Goal: Task Accomplishment & Management: Manage account settings

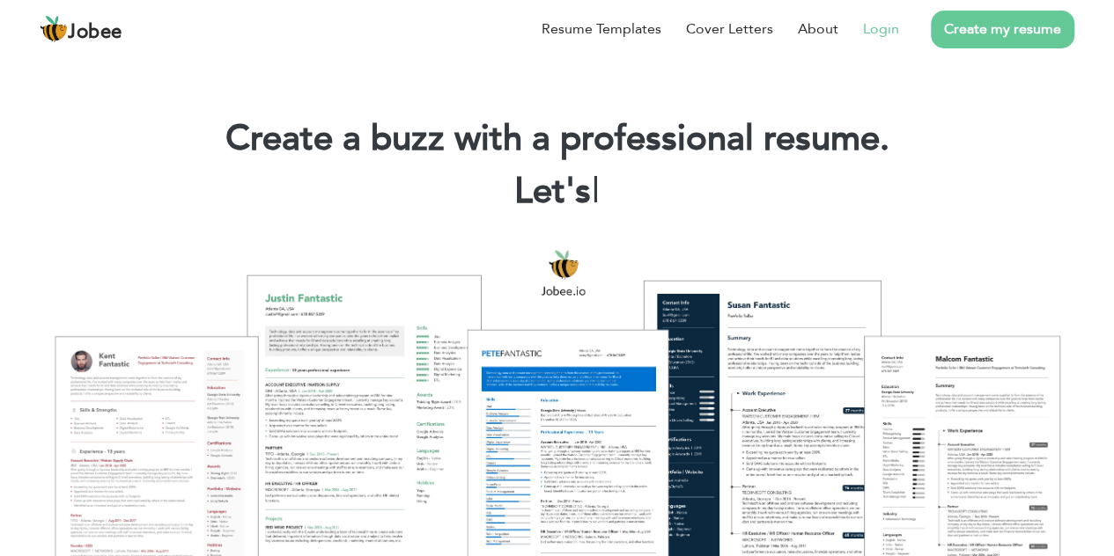
click at [886, 33] on link "Login" at bounding box center [881, 28] width 36 height 21
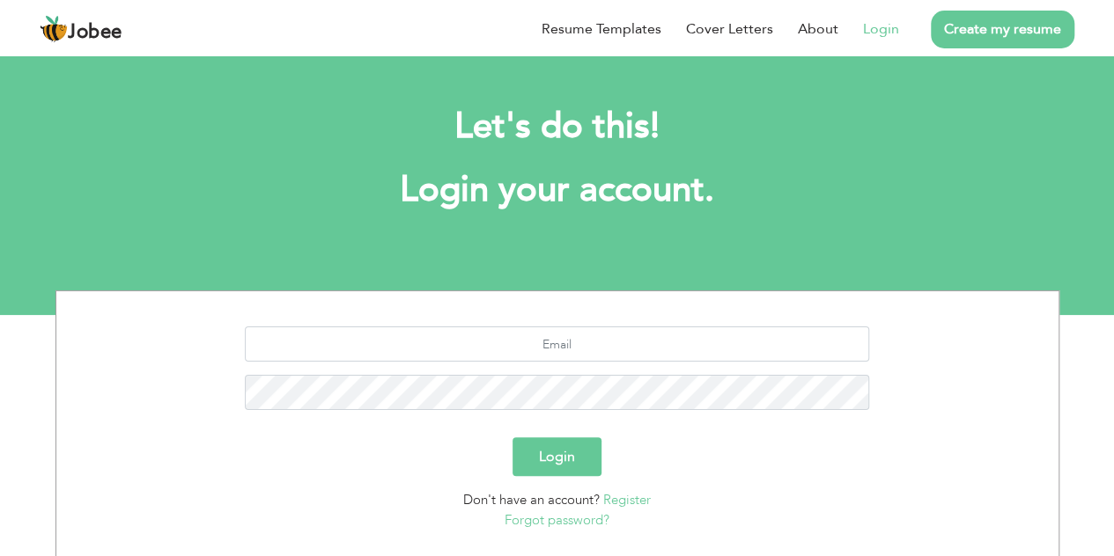
scroll to position [88, 0]
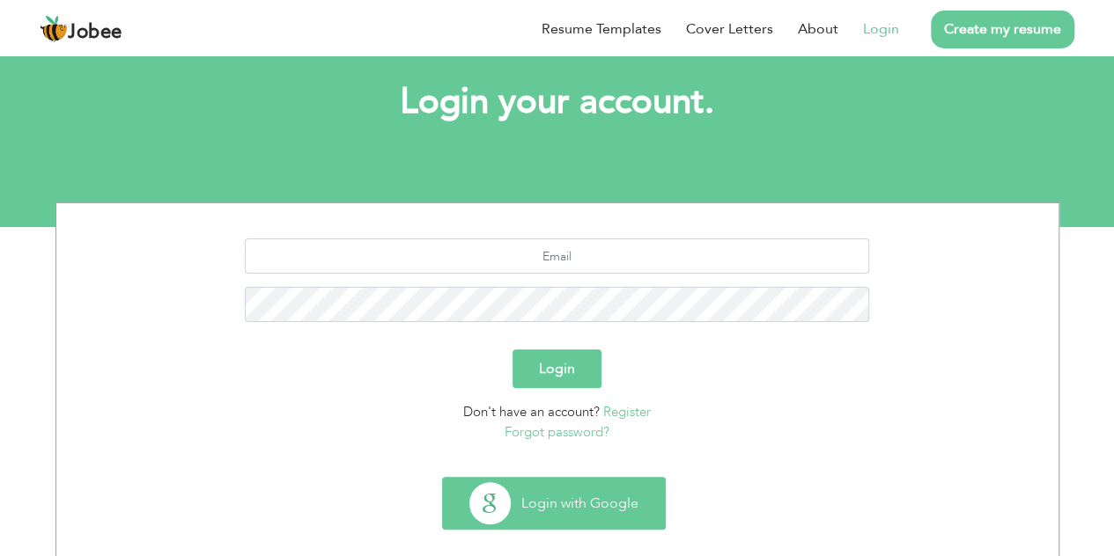
click at [553, 503] on button "Login with Google" at bounding box center [554, 503] width 222 height 51
